Goal: Book appointment/travel/reservation

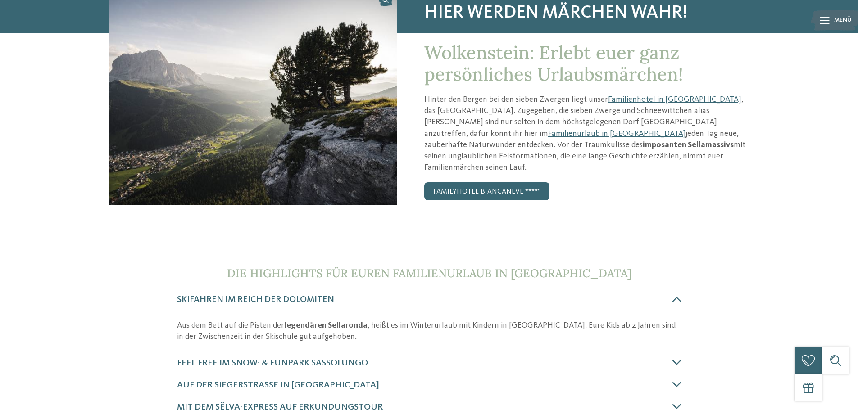
scroll to position [90, 0]
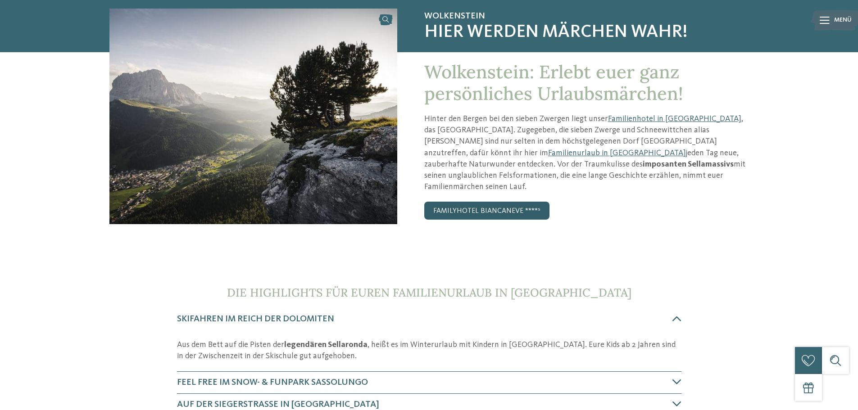
click at [521, 202] on link "Familyhotel Biancaneve ****ˢ" at bounding box center [486, 211] width 125 height 18
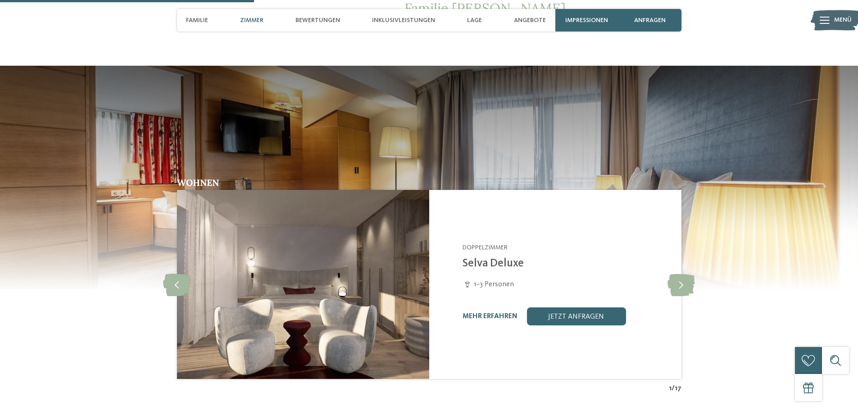
scroll to position [811, 0]
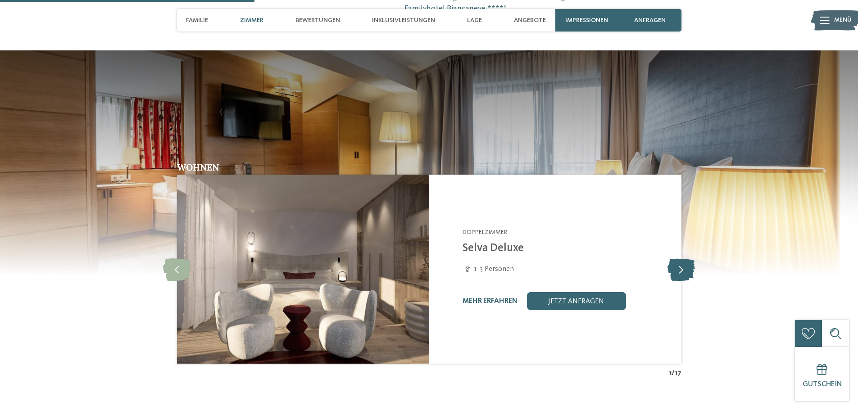
click at [679, 258] on icon at bounding box center [680, 269] width 27 height 23
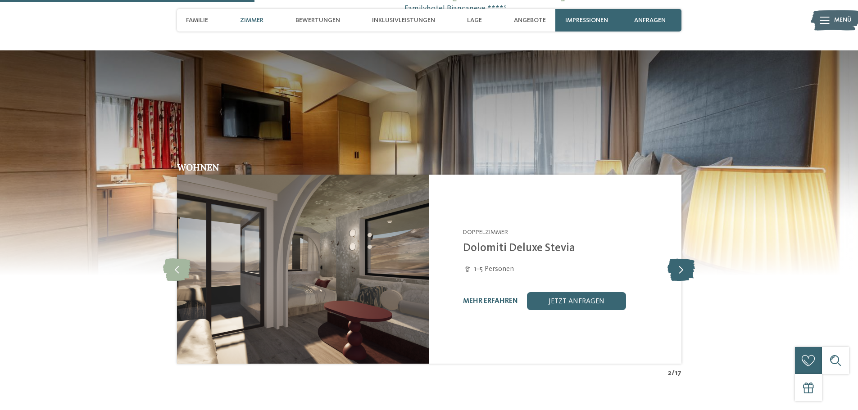
click at [679, 258] on icon at bounding box center [680, 269] width 27 height 23
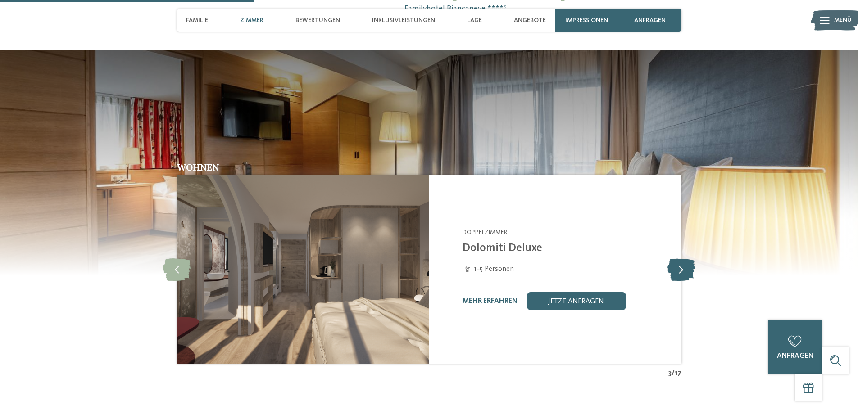
click at [679, 258] on icon at bounding box center [680, 269] width 27 height 23
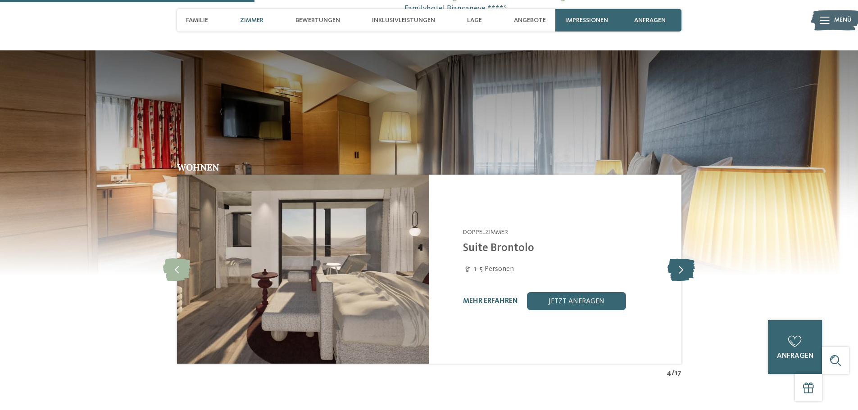
click at [679, 258] on icon at bounding box center [680, 269] width 27 height 23
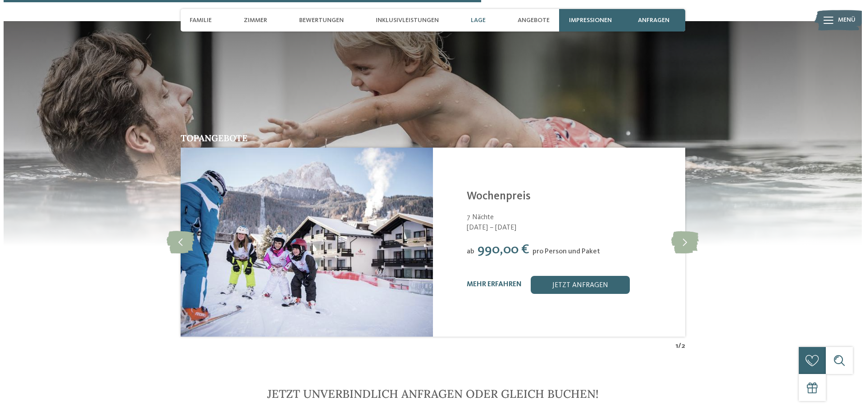
scroll to position [1621, 0]
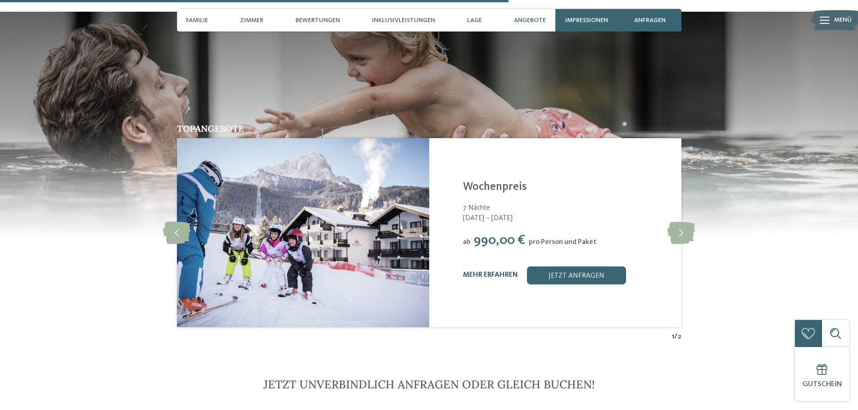
click at [495, 272] on link "mehr erfahren" at bounding box center [490, 275] width 55 height 7
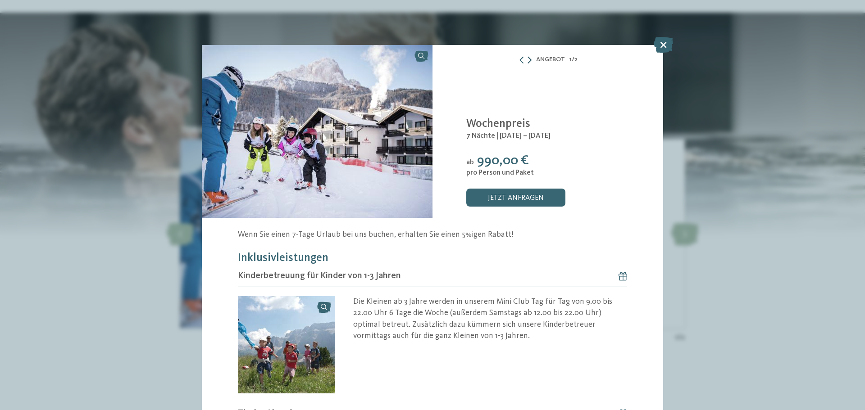
click at [527, 61] on icon at bounding box center [529, 59] width 4 height 7
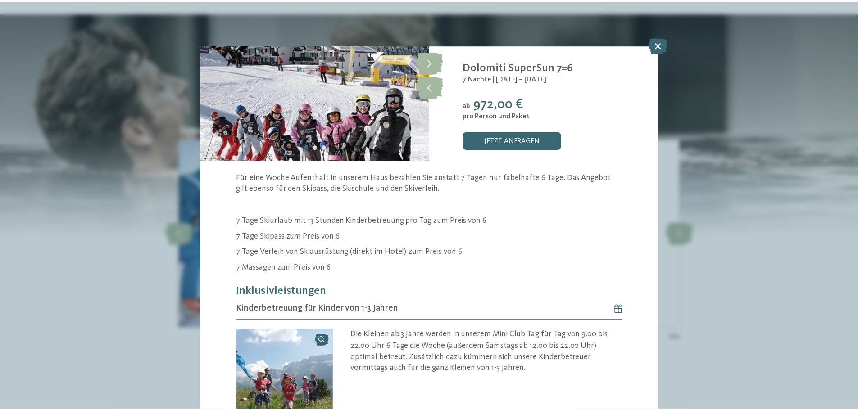
scroll to position [45, 0]
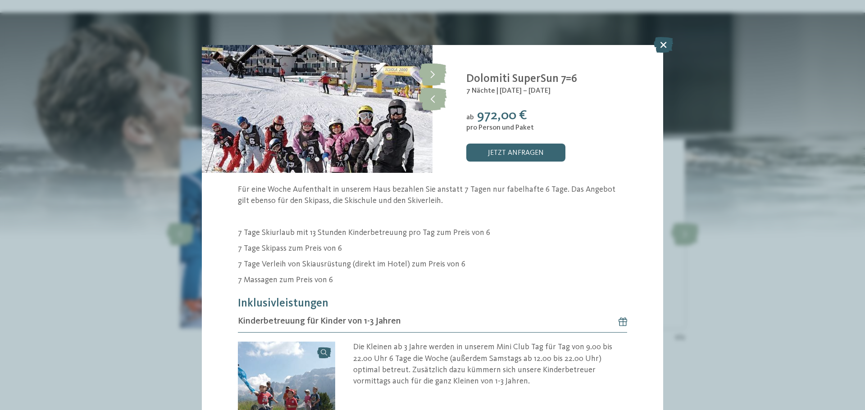
click at [660, 47] on icon at bounding box center [662, 45] width 19 height 16
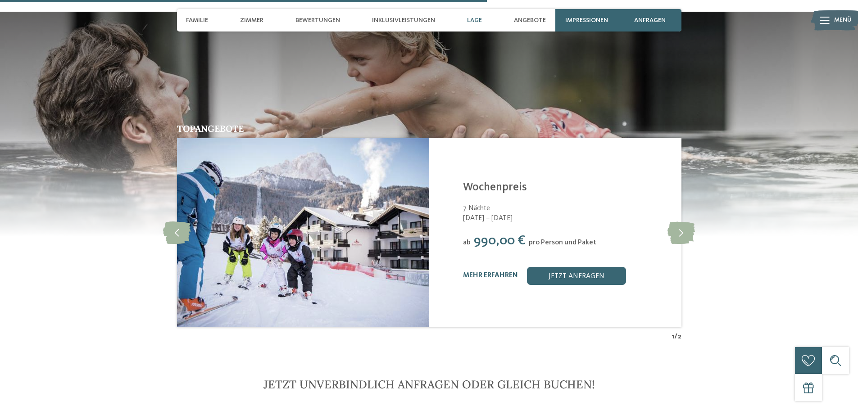
scroll to position [1396, 0]
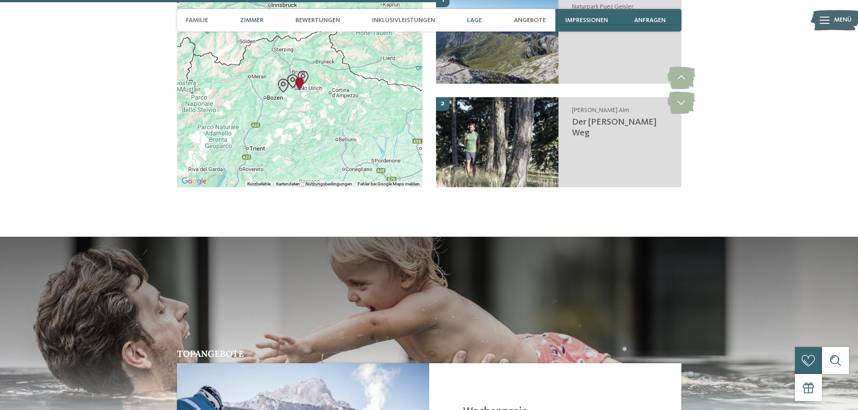
click at [256, 20] on span "Zimmer" at bounding box center [251, 21] width 23 height 8
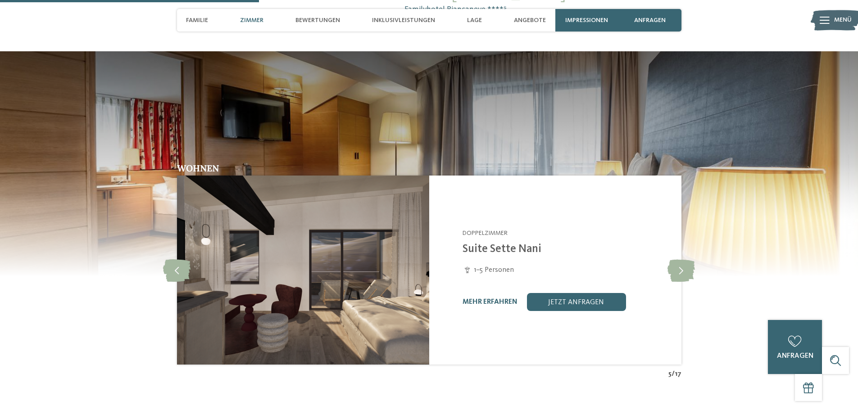
scroll to position [800, 0]
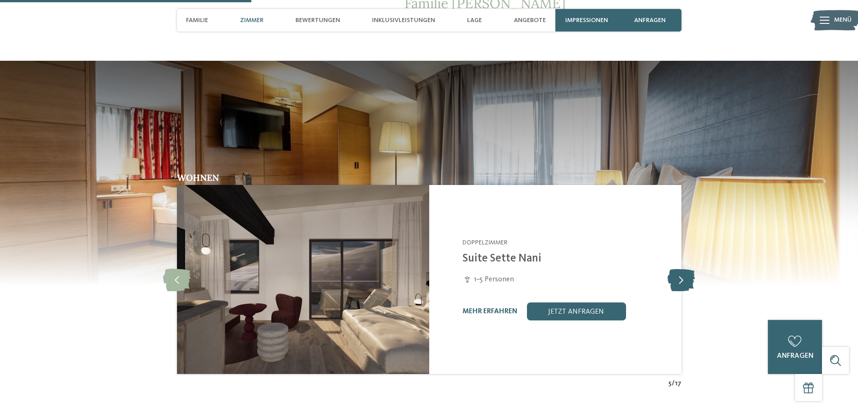
click at [680, 268] on icon at bounding box center [680, 279] width 27 height 23
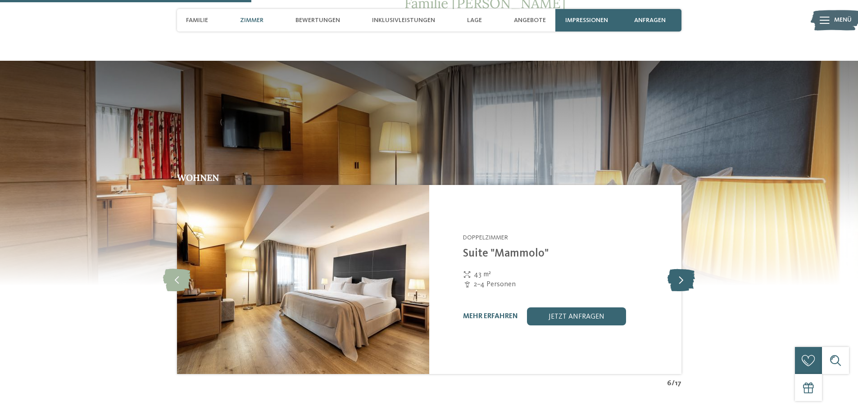
click at [680, 268] on icon at bounding box center [680, 279] width 27 height 23
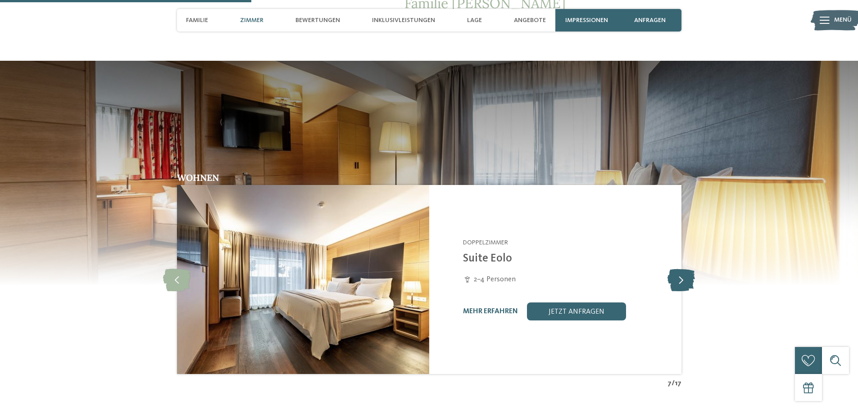
click at [680, 268] on icon at bounding box center [680, 279] width 27 height 23
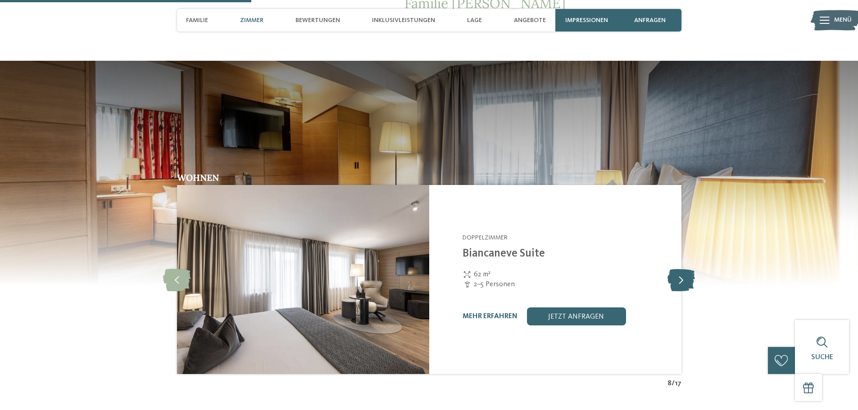
click at [680, 268] on icon at bounding box center [680, 279] width 27 height 23
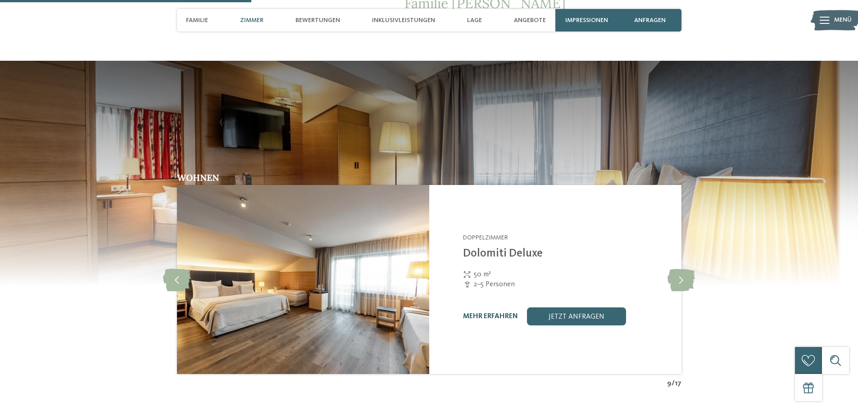
click at [501, 313] on link "mehr erfahren" at bounding box center [490, 316] width 55 height 7
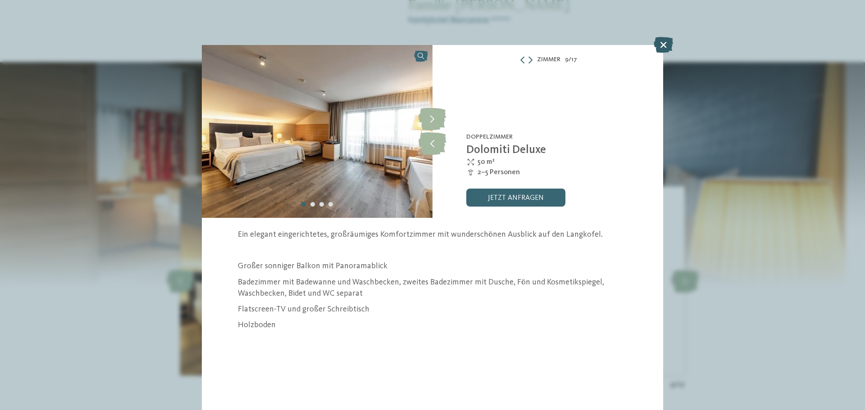
click at [665, 42] on icon at bounding box center [662, 45] width 19 height 16
